Goal: Task Accomplishment & Management: Manage account settings

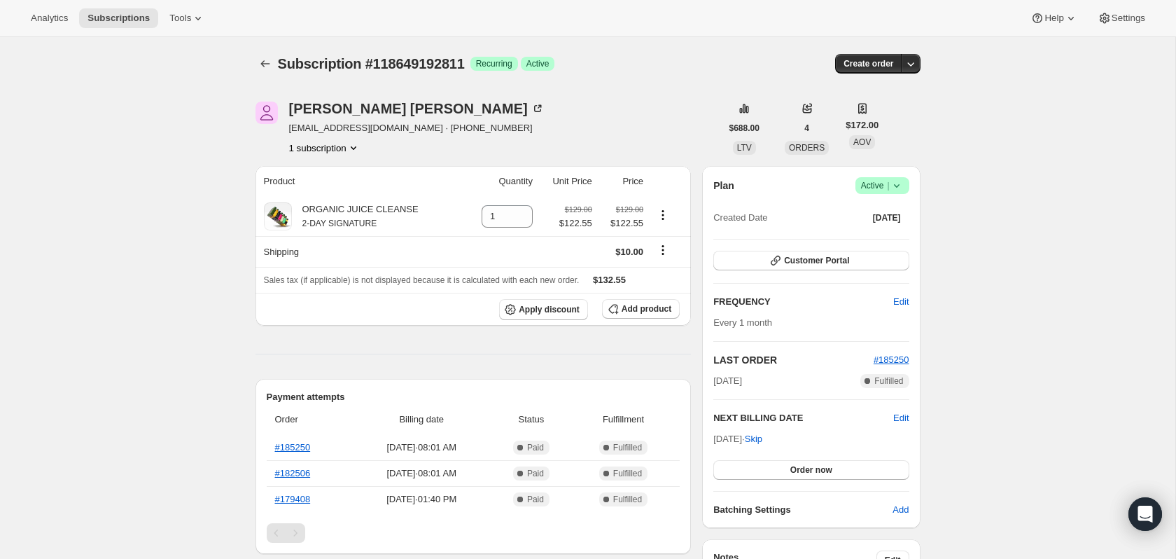
click at [899, 187] on icon at bounding box center [897, 185] width 14 height 14
click at [890, 248] on div "Pause subscription Cancel subscription" at bounding box center [877, 224] width 96 height 55
click at [890, 244] on button "Cancel subscription" at bounding box center [876, 236] width 87 height 22
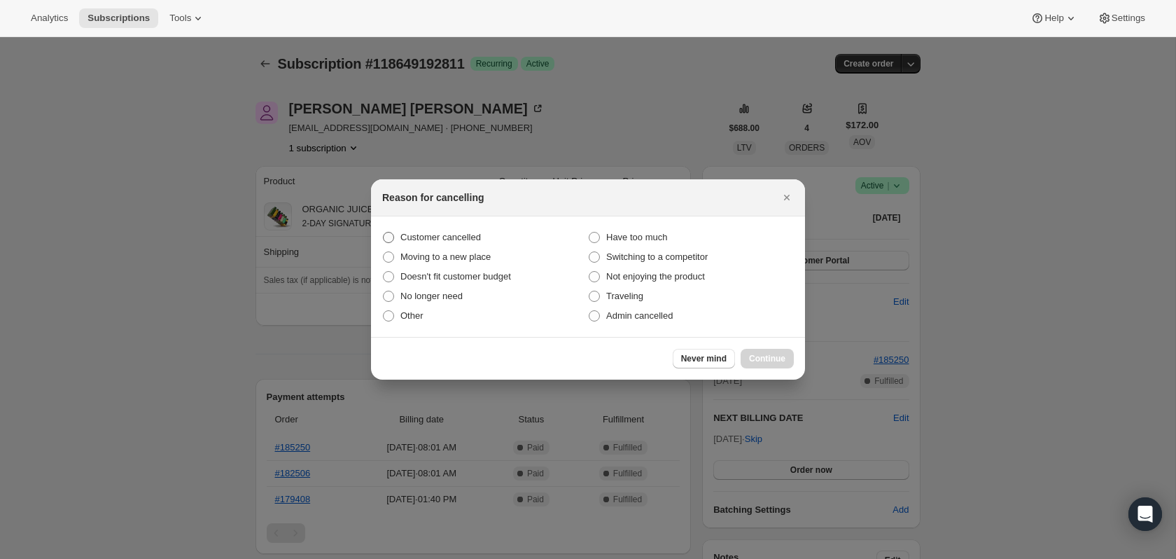
click at [384, 240] on span ":rbk:" at bounding box center [388, 237] width 11 height 11
click at [384, 232] on input "Customer cancelled" at bounding box center [383, 232] width 1 height 1
radio input "true"
click at [773, 360] on span "Continue" at bounding box center [767, 358] width 36 height 11
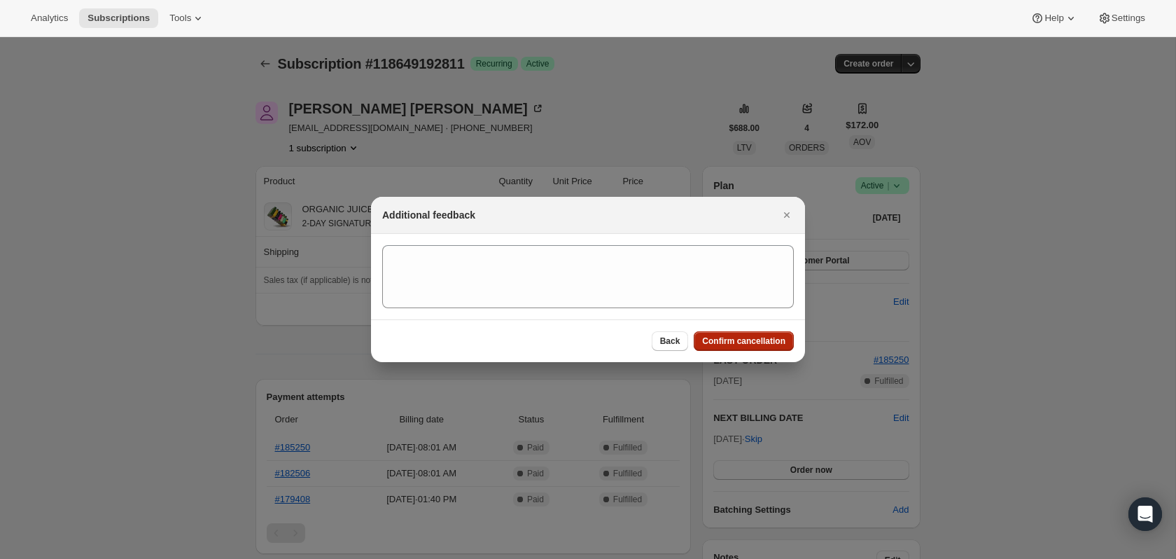
click at [740, 345] on span "Confirm cancellation" at bounding box center [743, 340] width 83 height 11
